Goal: Information Seeking & Learning: Learn about a topic

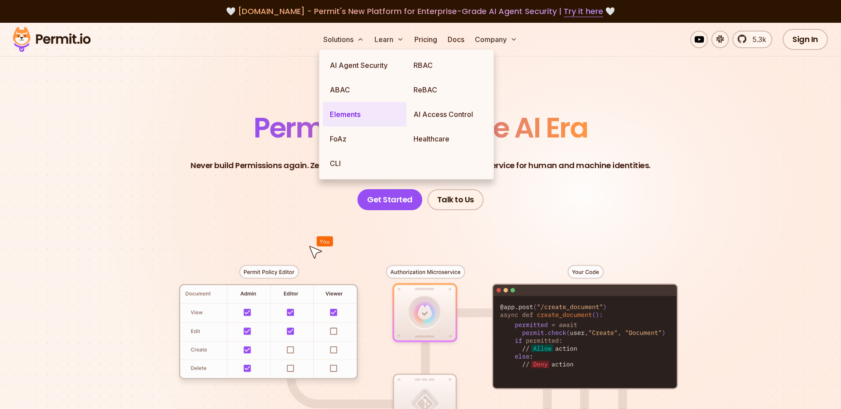
scroll to position [3, 0]
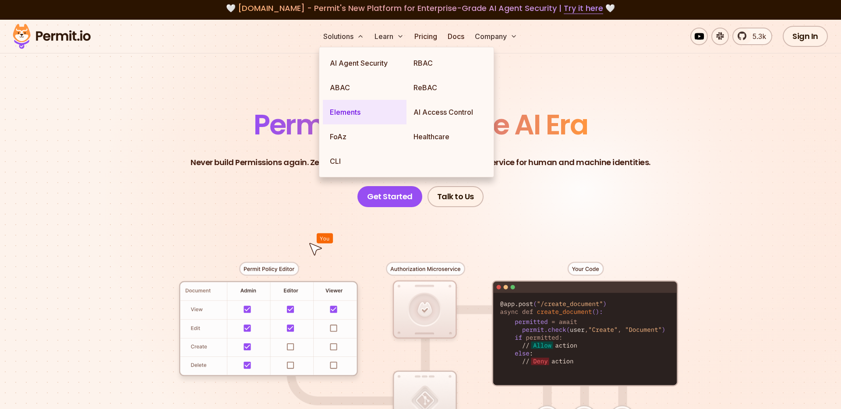
click at [354, 116] on link "Elements" at bounding box center [365, 112] width 84 height 25
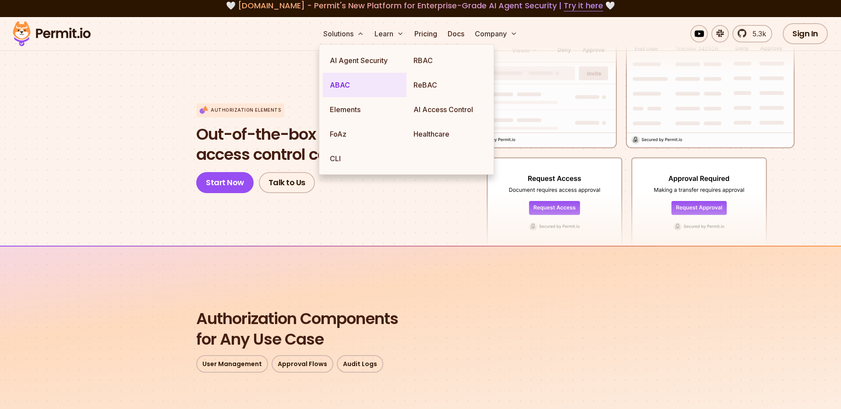
scroll to position [8, 0]
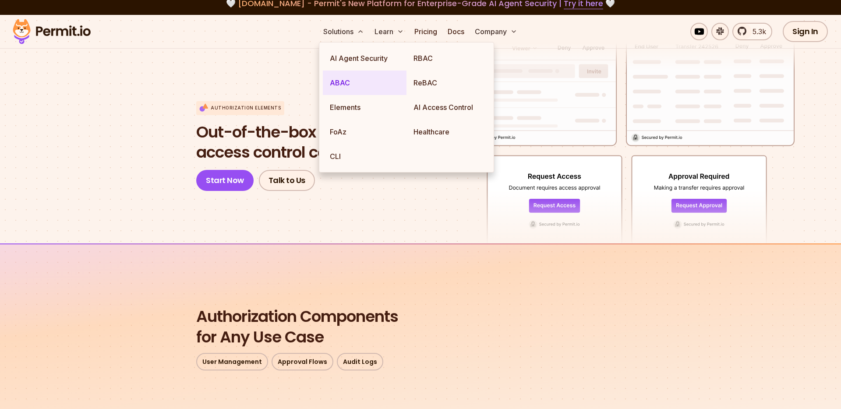
click at [344, 90] on link "ABAC" at bounding box center [365, 82] width 84 height 25
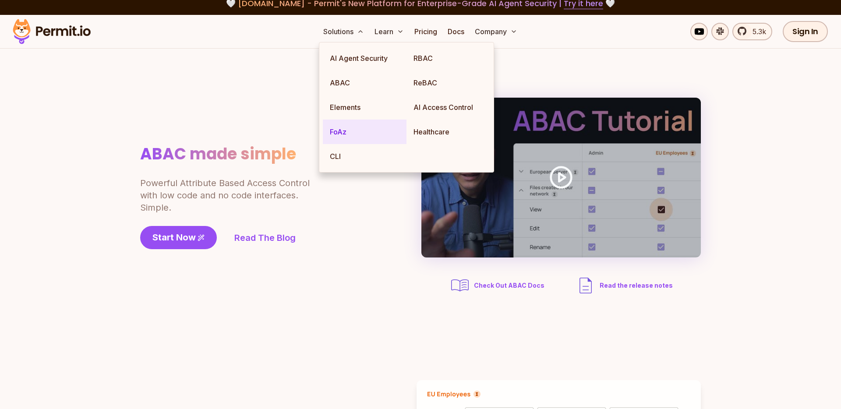
click at [343, 132] on link "FoAz" at bounding box center [365, 132] width 84 height 25
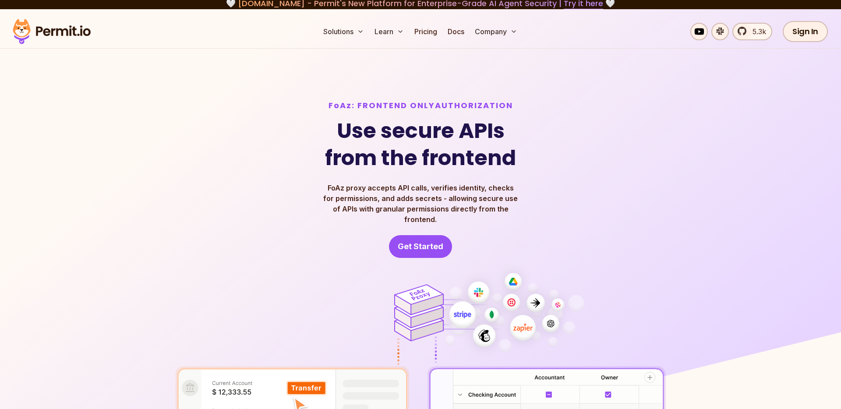
click at [723, 192] on img at bounding box center [420, 275] width 841 height 533
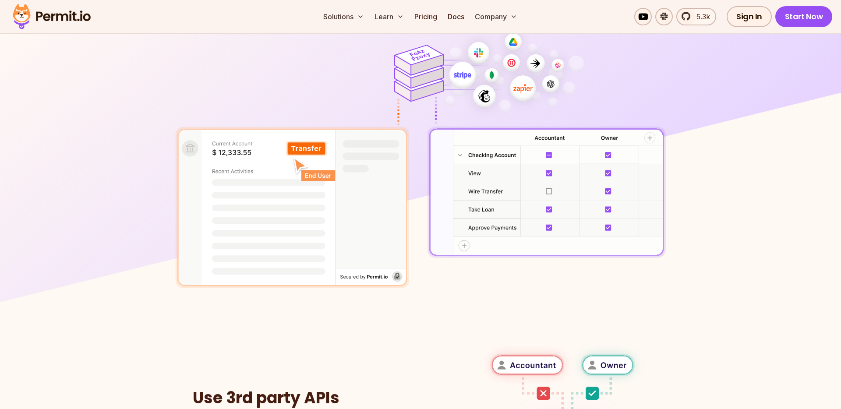
scroll to position [253, 0]
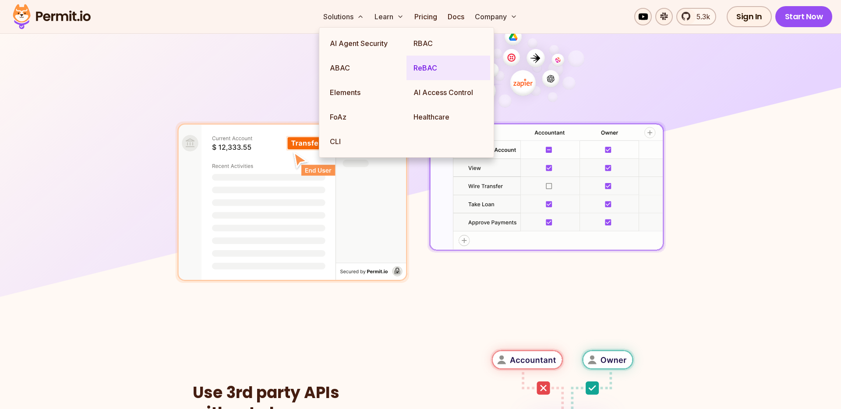
click at [428, 67] on link "ReBAC" at bounding box center [448, 68] width 84 height 25
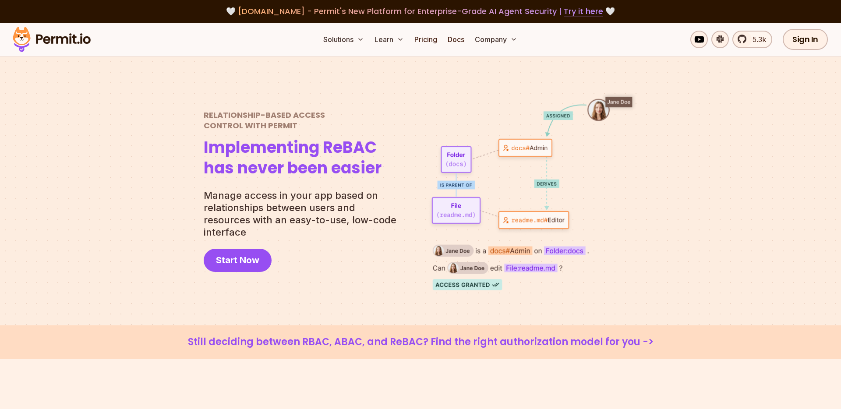
click at [695, 236] on div at bounding box center [420, 190] width 841 height 269
